Goal: Task Accomplishment & Management: Use online tool/utility

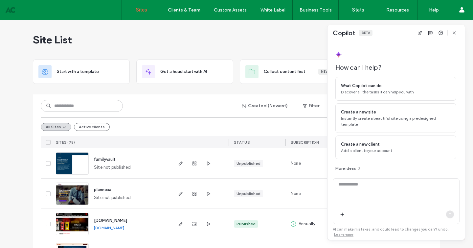
scroll to position [3, 0]
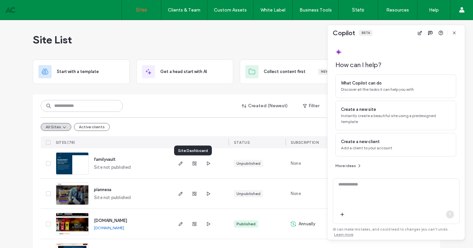
click at [193, 164] on use "button" at bounding box center [195, 163] width 4 height 4
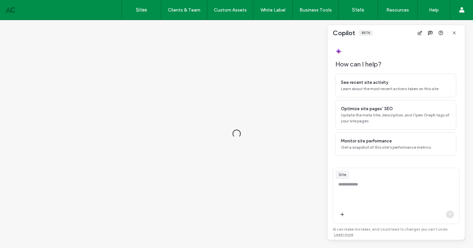
scroll to position [13, 0]
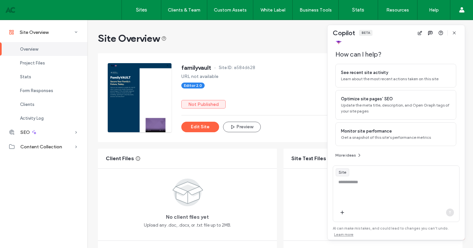
click at [241, 67] on span "a584d628" at bounding box center [244, 67] width 21 height 7
copy div "familyvault Site ID: a584d628"
drag, startPoint x: 179, startPoint y: 68, endPoint x: 255, endPoint y: 69, distance: 76.6
click at [255, 69] on div "familyvault Site ID: a584d628" at bounding box center [317, 68] width 272 height 11
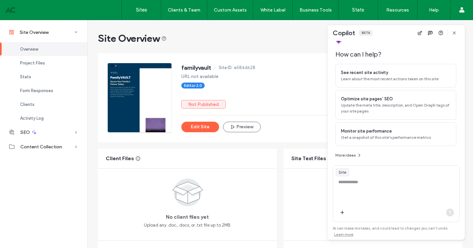
click at [260, 79] on div "familyvault Site ID: a584d628 URL not available Editor 2.0 Not Published Edit S…" at bounding box center [317, 97] width 272 height 69
click at [194, 126] on button "Edit Site" at bounding box center [200, 127] width 38 height 11
